Goal: Task Accomplishment & Management: Use online tool/utility

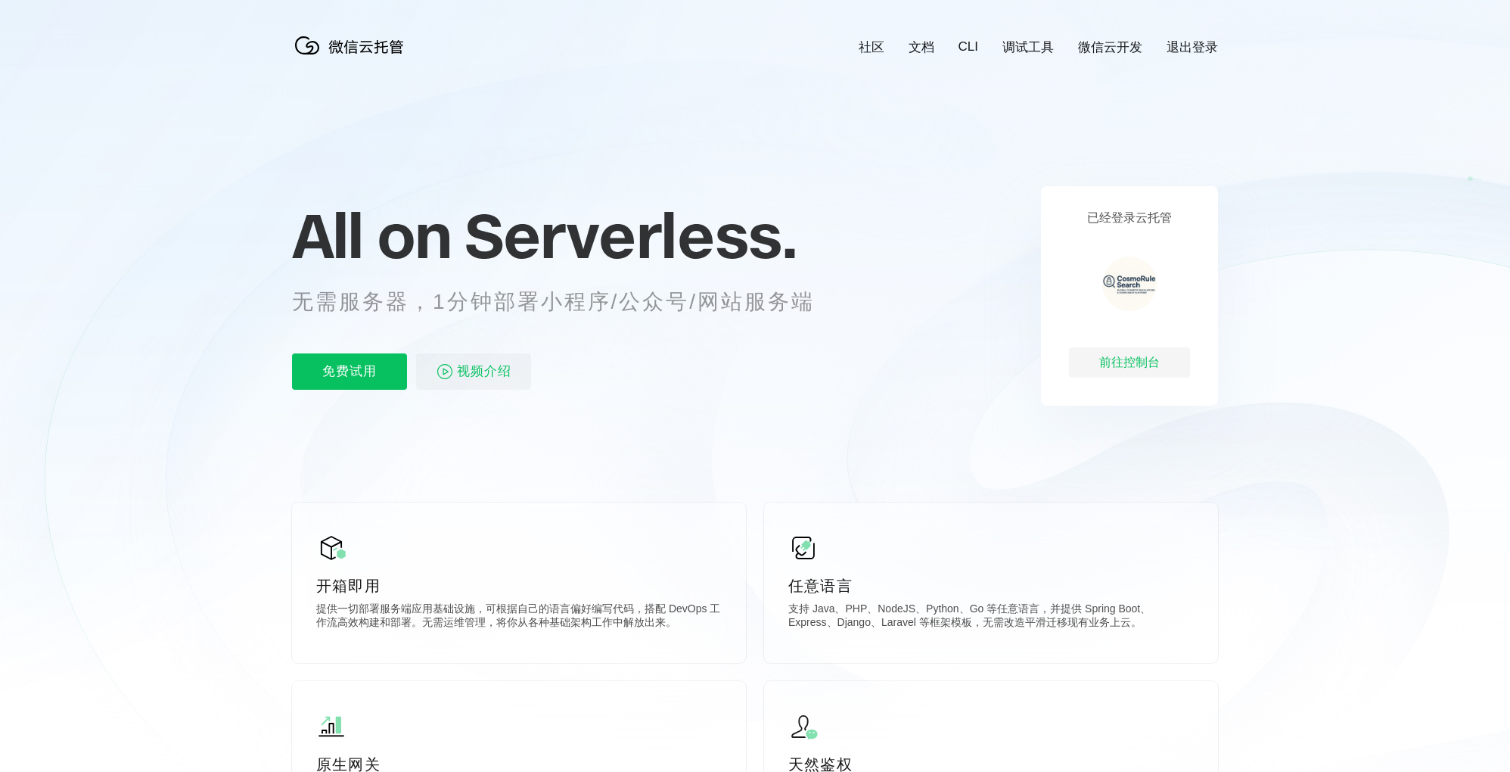
scroll to position [0, 2691]
click at [358, 375] on p "免费试用" at bounding box center [349, 371] width 115 height 36
click at [1155, 358] on div "前往控制台" at bounding box center [1129, 362] width 121 height 30
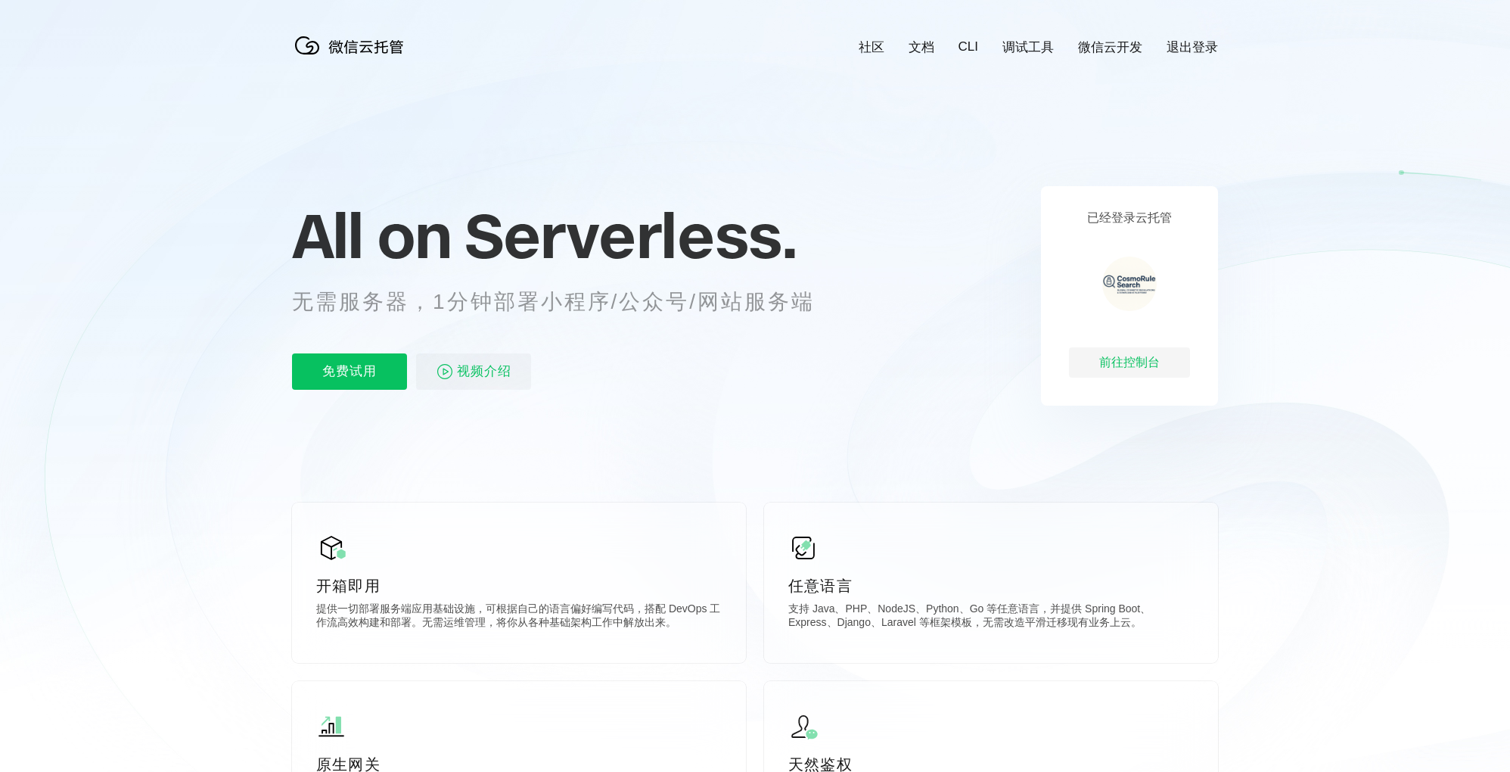
click at [966, 53] on link "CLI" at bounding box center [969, 46] width 20 height 15
click at [1127, 44] on link "微信云开发" at bounding box center [1110, 47] width 64 height 17
click at [1149, 362] on div "前往控制台" at bounding box center [1129, 362] width 121 height 30
